Goal: Transaction & Acquisition: Purchase product/service

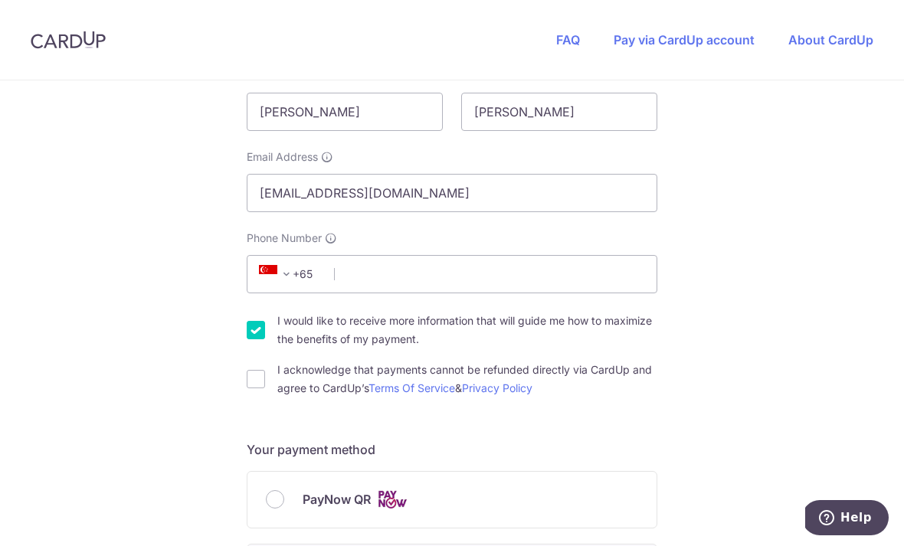
scroll to position [347, 0]
click at [366, 261] on input "Phone Number" at bounding box center [452, 275] width 411 height 38
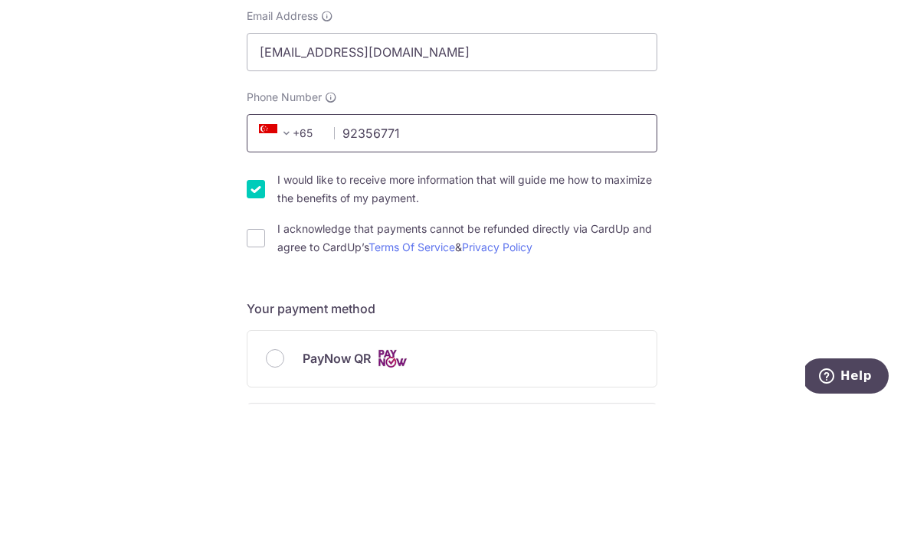
type input "92356771"
click at [259, 322] on input "I would like to receive more information that will guide me how to maximize the…" at bounding box center [256, 331] width 18 height 18
checkbox input "false"
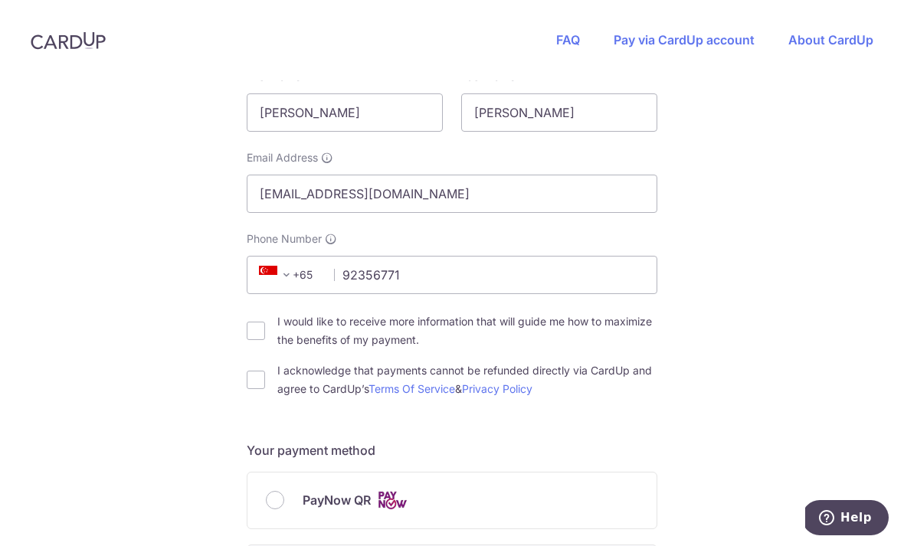
click at [257, 371] on input "I acknowledge that payments cannot be refunded directly via CardUp and agree to…" at bounding box center [256, 380] width 18 height 18
checkbox input "true"
click at [281, 491] on input "PayNow QR" at bounding box center [275, 500] width 18 height 18
radio input "true"
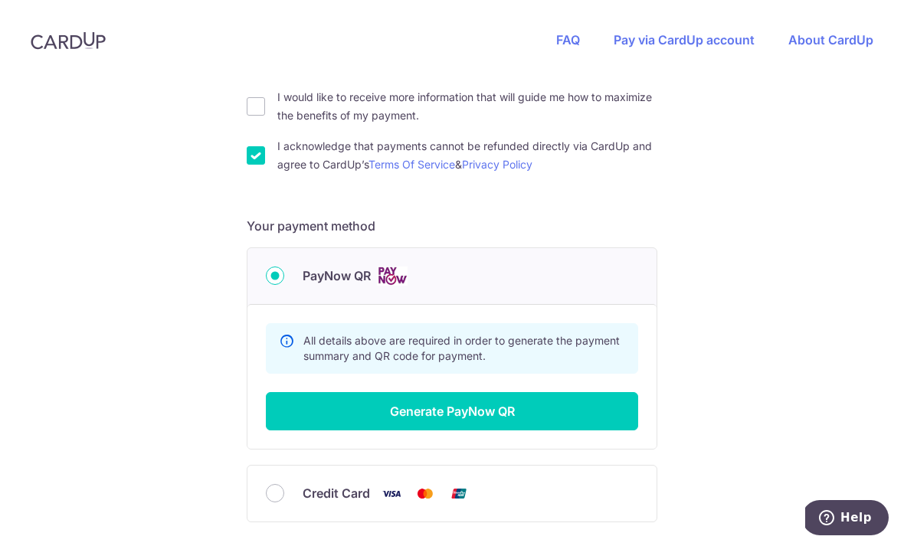
scroll to position [573, 0]
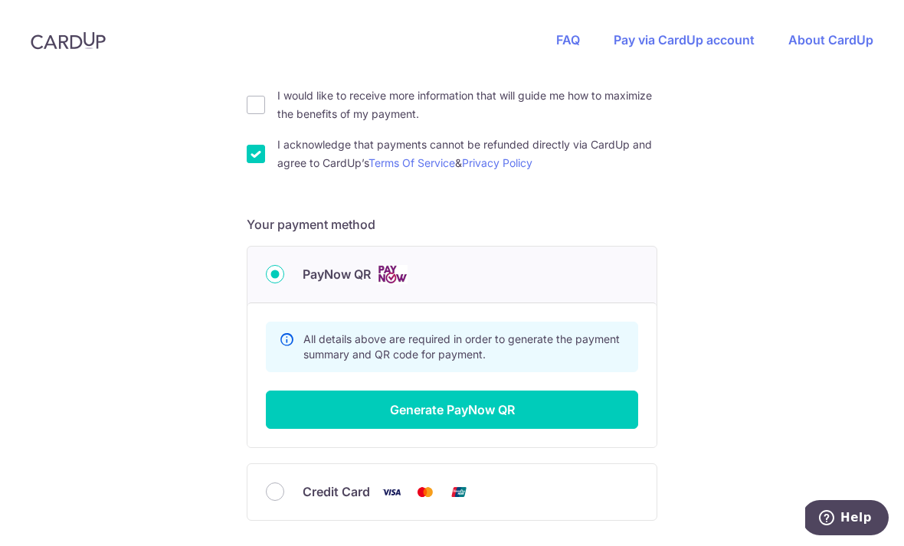
click at [329, 391] on button "Generate PayNow QR" at bounding box center [452, 410] width 372 height 38
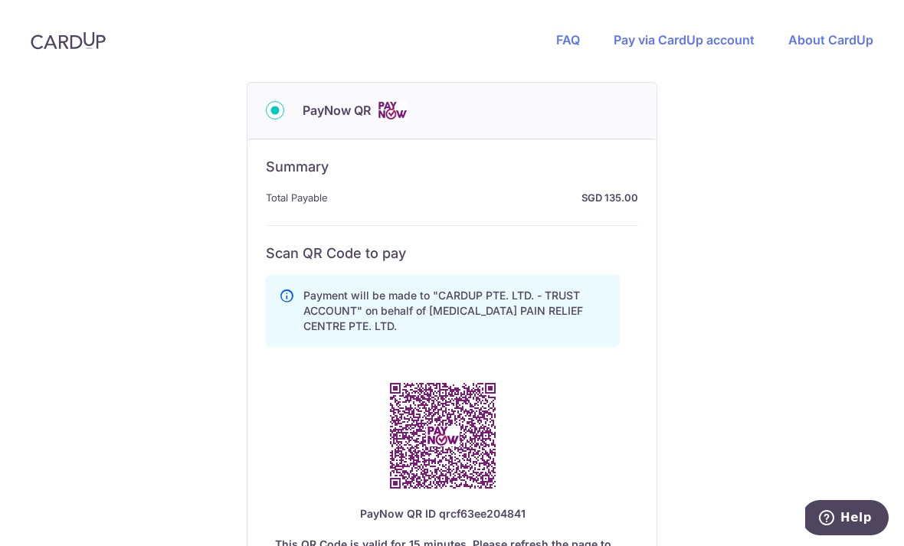
scroll to position [749, 0]
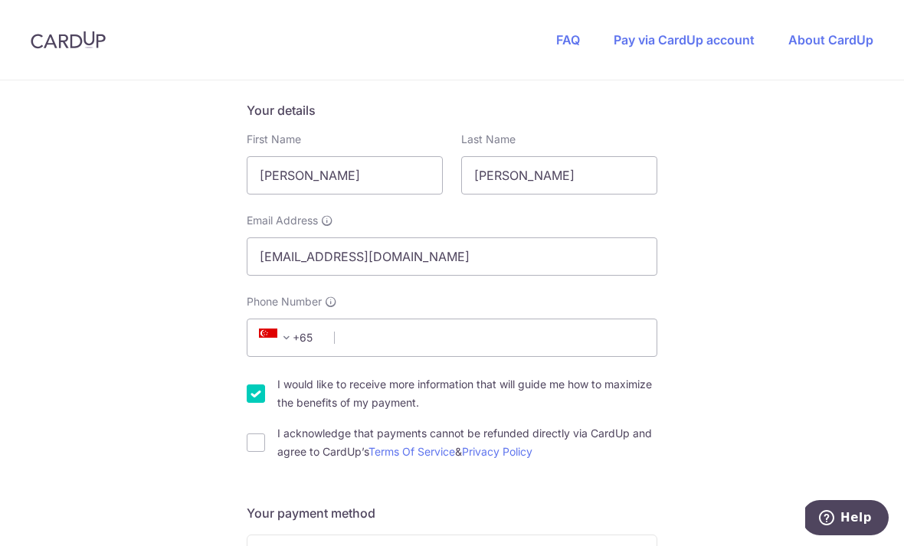
scroll to position [297, 0]
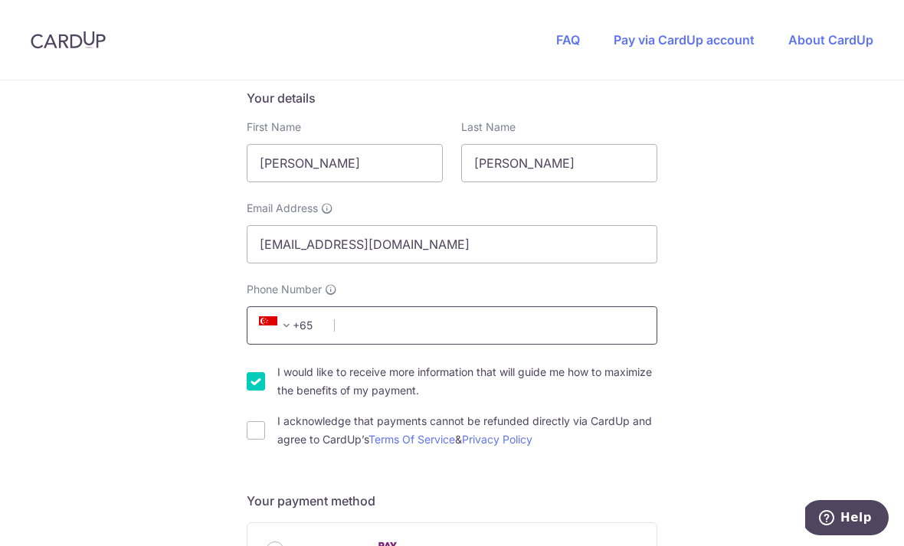
click at [484, 307] on input "Phone Number" at bounding box center [452, 326] width 411 height 38
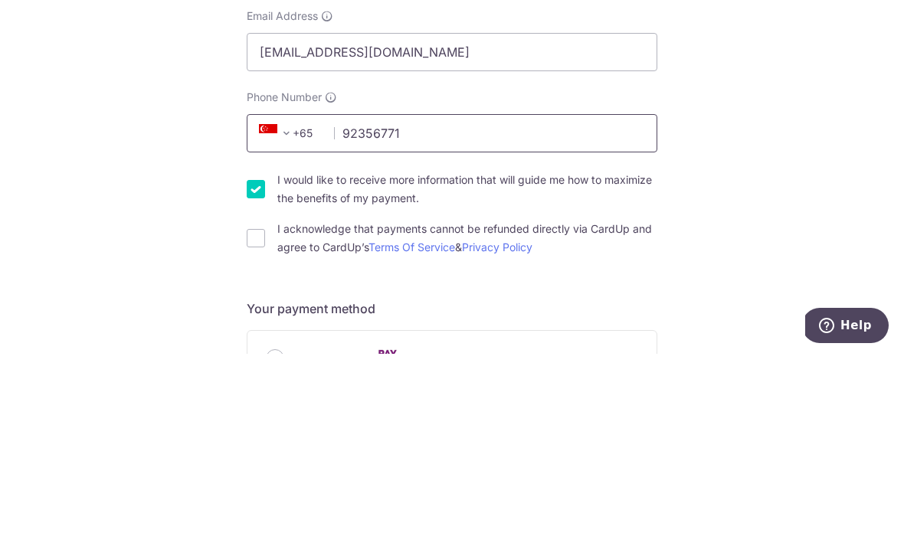
type input "92356771"
click at [248, 372] on input "I would like to receive more information that will guide me how to maximize the…" at bounding box center [256, 381] width 18 height 18
checkbox input "false"
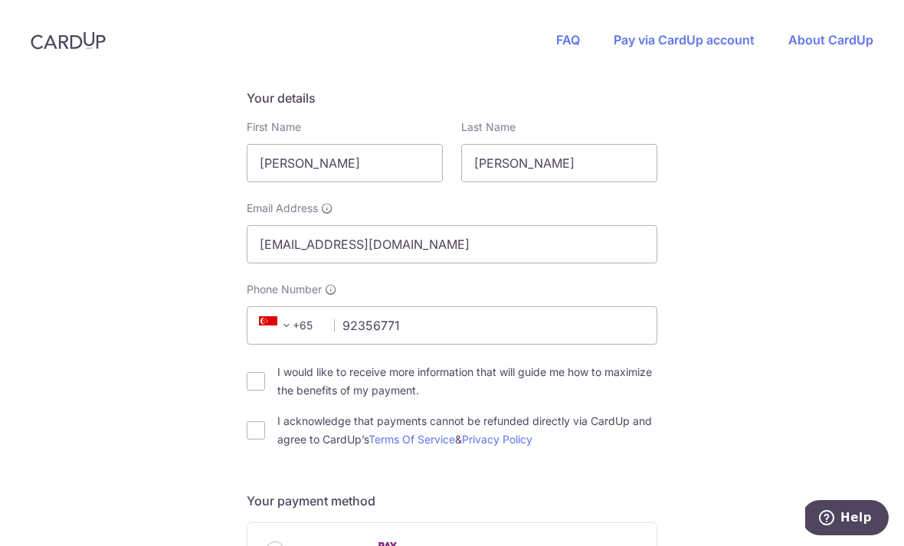
click at [261, 421] on input "I acknowledge that payments cannot be refunded directly via CardUp and agree to…" at bounding box center [256, 430] width 18 height 18
checkbox input "true"
click at [273, 542] on input "PayNow QR" at bounding box center [275, 551] width 18 height 18
radio input "true"
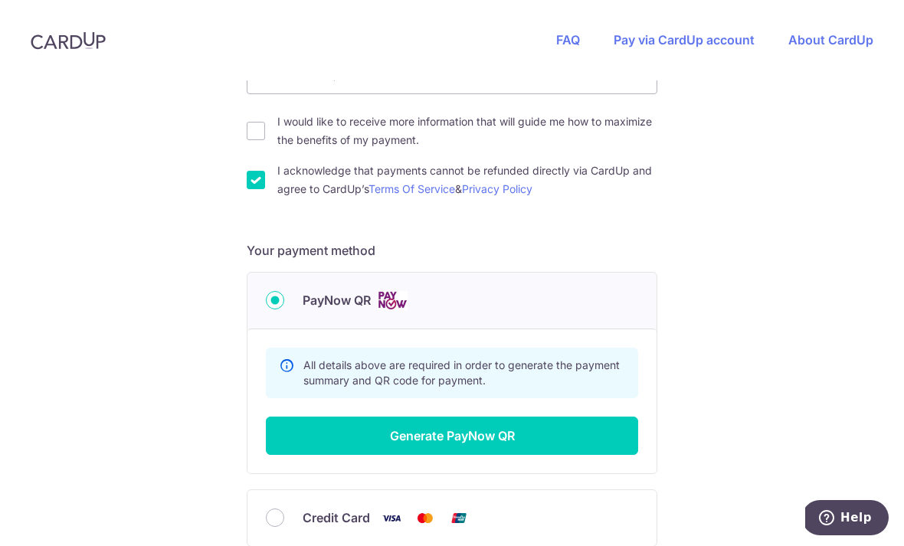
scroll to position [546, 0]
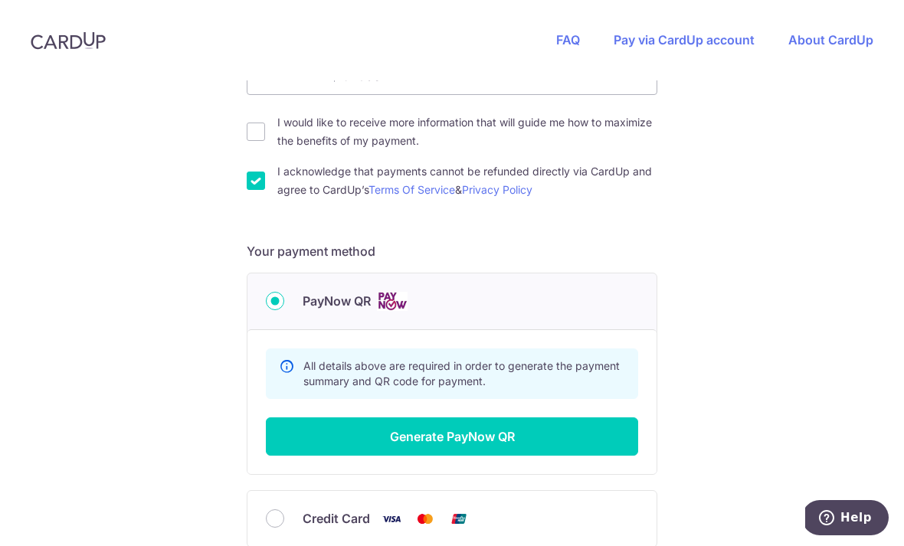
click at [523, 418] on button "Generate PayNow QR" at bounding box center [452, 437] width 372 height 38
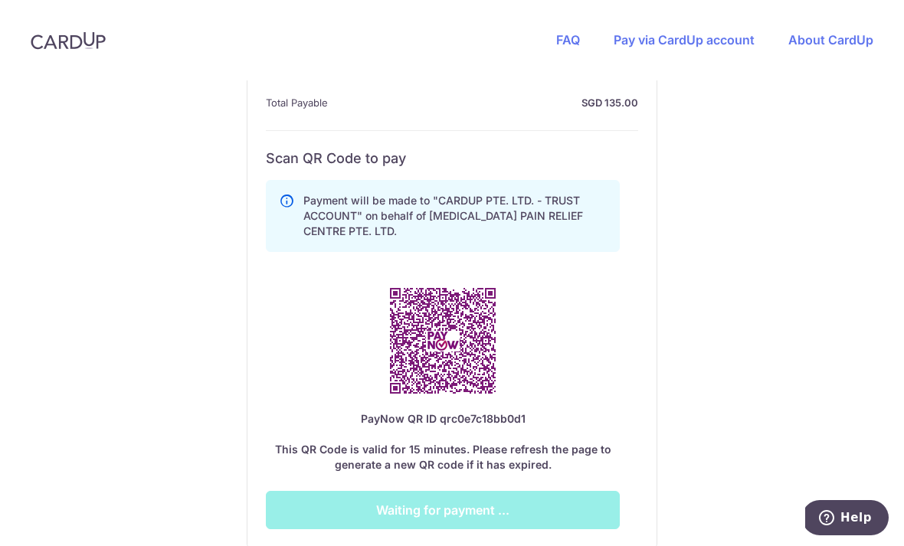
scroll to position [838, 0]
